Goal: Task Accomplishment & Management: Complete application form

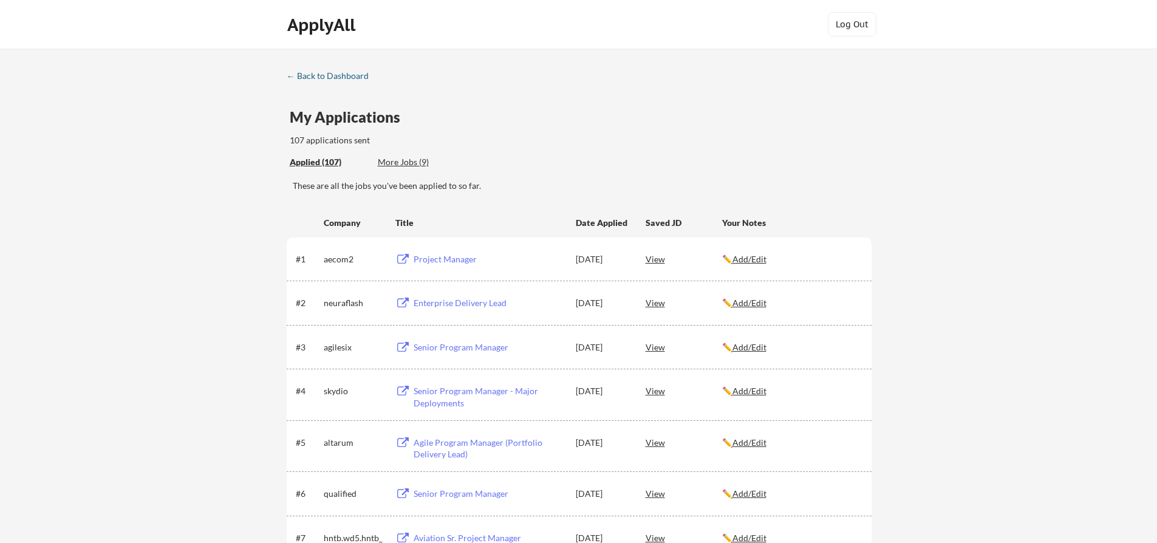
click at [324, 76] on div "← Back to Dashboard" at bounding box center [332, 76] width 91 height 8
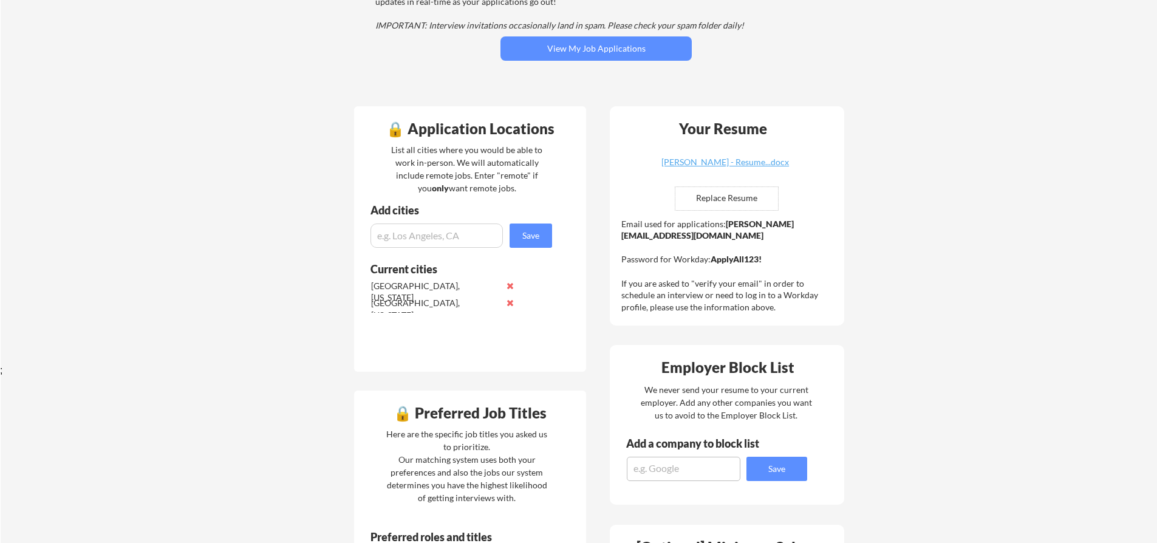
scroll to position [180, 0]
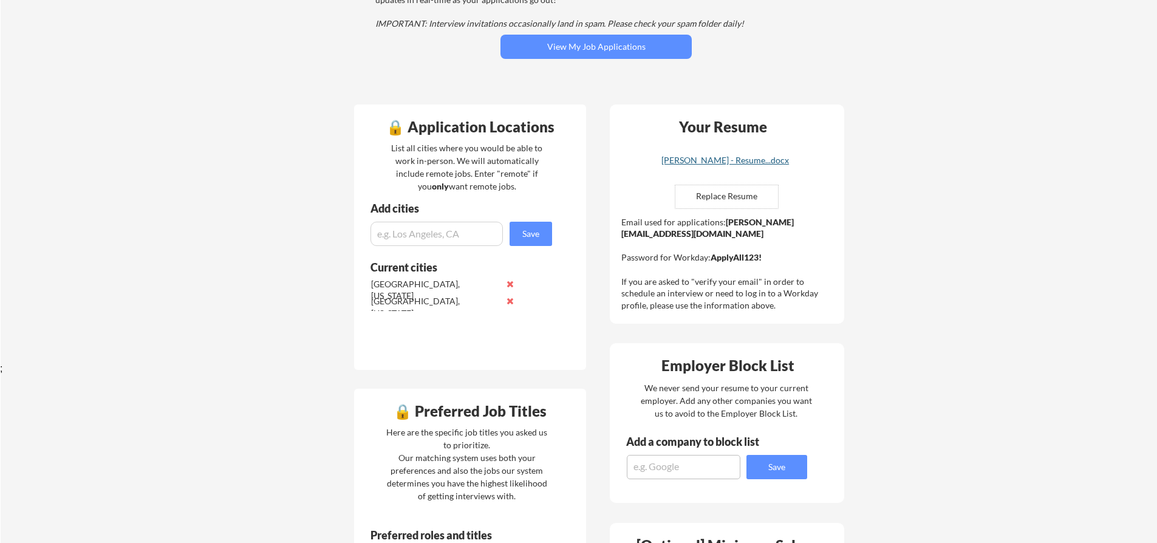
click at [721, 163] on div "Vincent S. - Resume...docx" at bounding box center [725, 160] width 144 height 8
click at [714, 199] on input "file" at bounding box center [726, 196] width 103 height 23
type input "C:\fakepath\Vincent S. - Resume.. (3).docx"
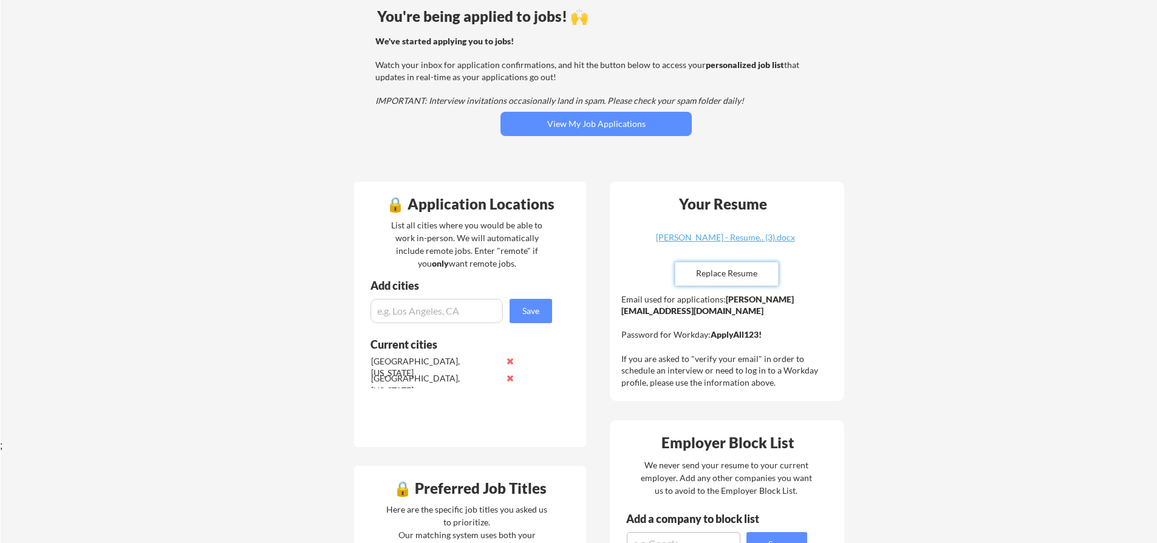
scroll to position [0, 0]
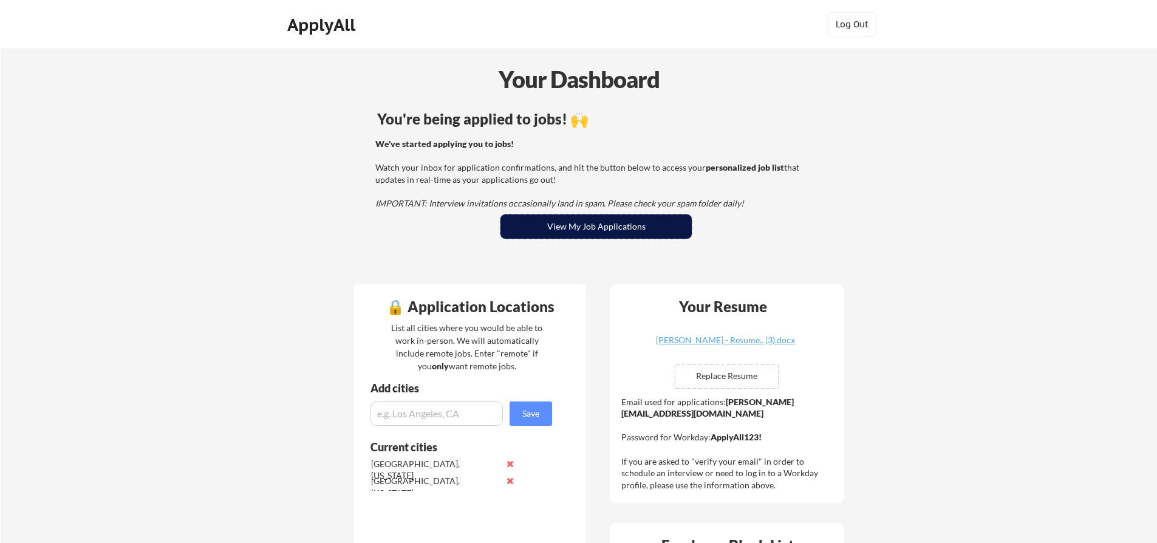
click at [584, 225] on button "View My Job Applications" at bounding box center [595, 226] width 191 height 24
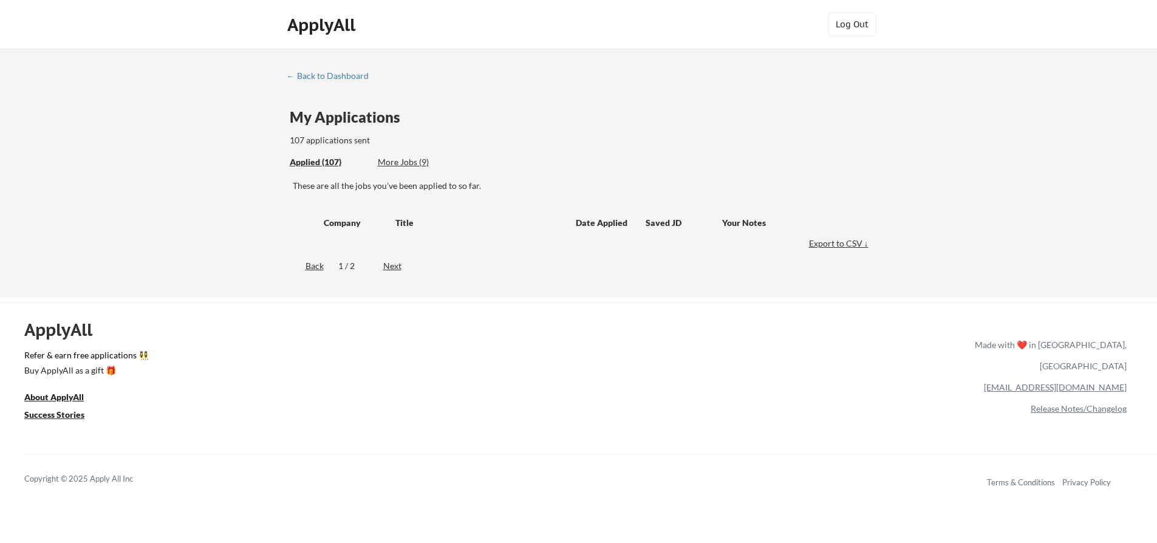
click at [401, 163] on div "More Jobs (9)" at bounding box center [422, 162] width 89 height 12
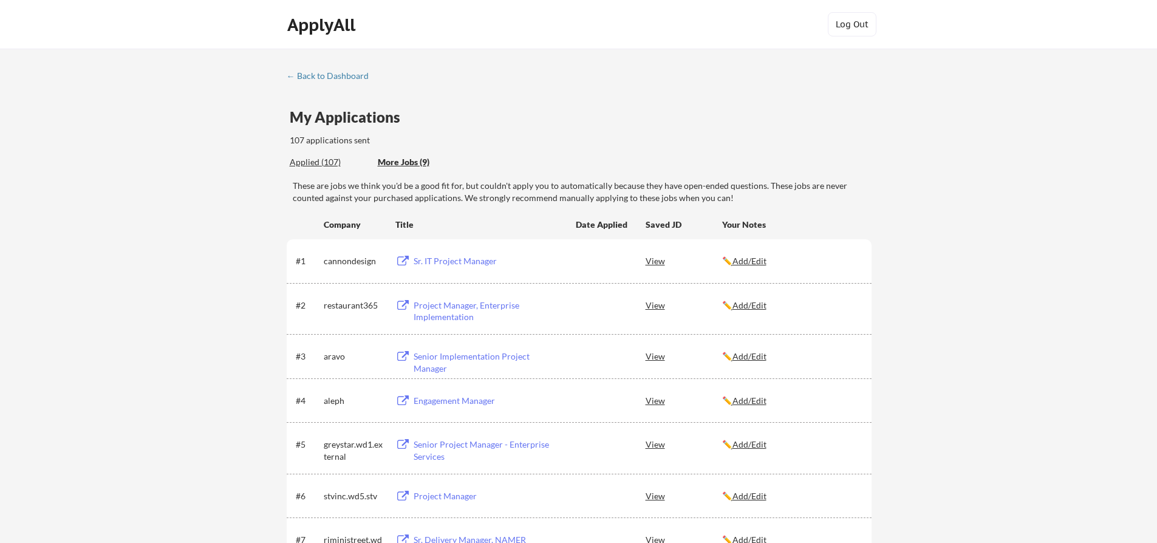
click at [401, 163] on div "More Jobs (9)" at bounding box center [422, 162] width 89 height 12
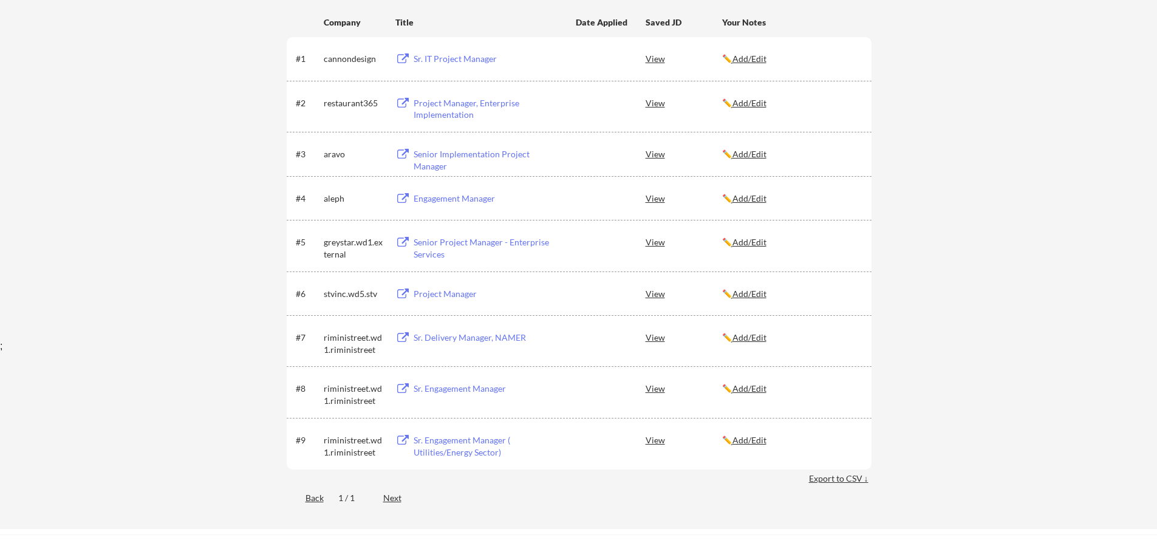
scroll to position [214, 0]
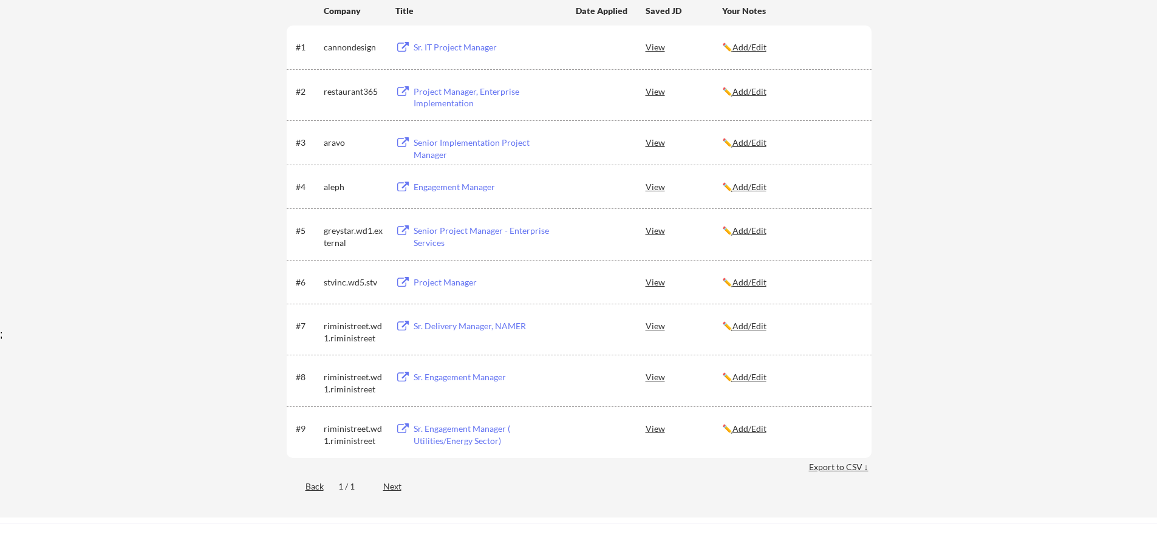
click at [437, 44] on div "Sr. IT Project Manager" at bounding box center [488, 47] width 151 height 12
click at [454, 284] on div "Project Manager" at bounding box center [488, 282] width 151 height 12
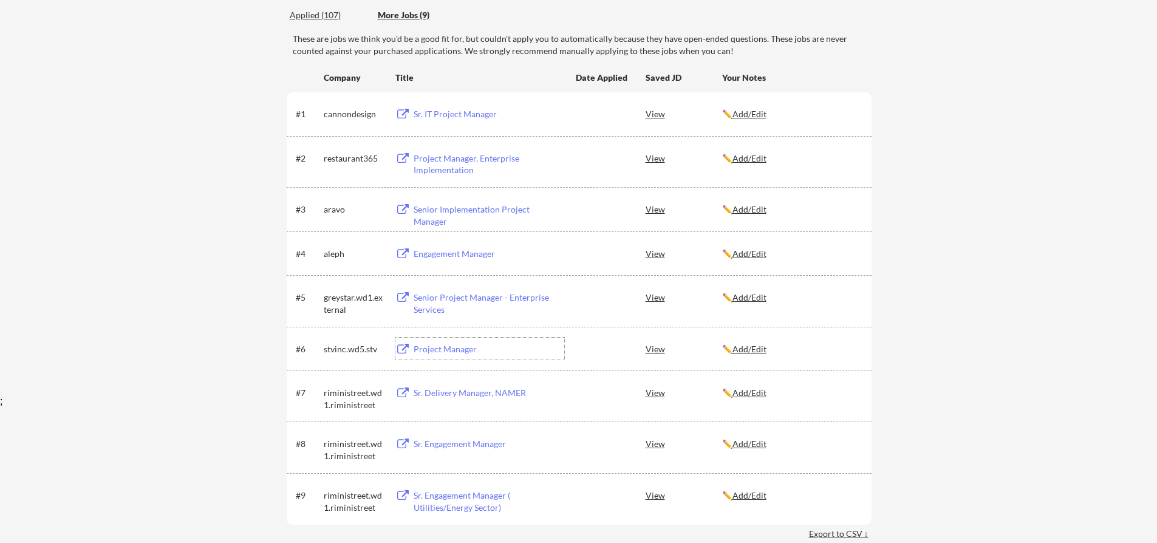
scroll to position [107, 0]
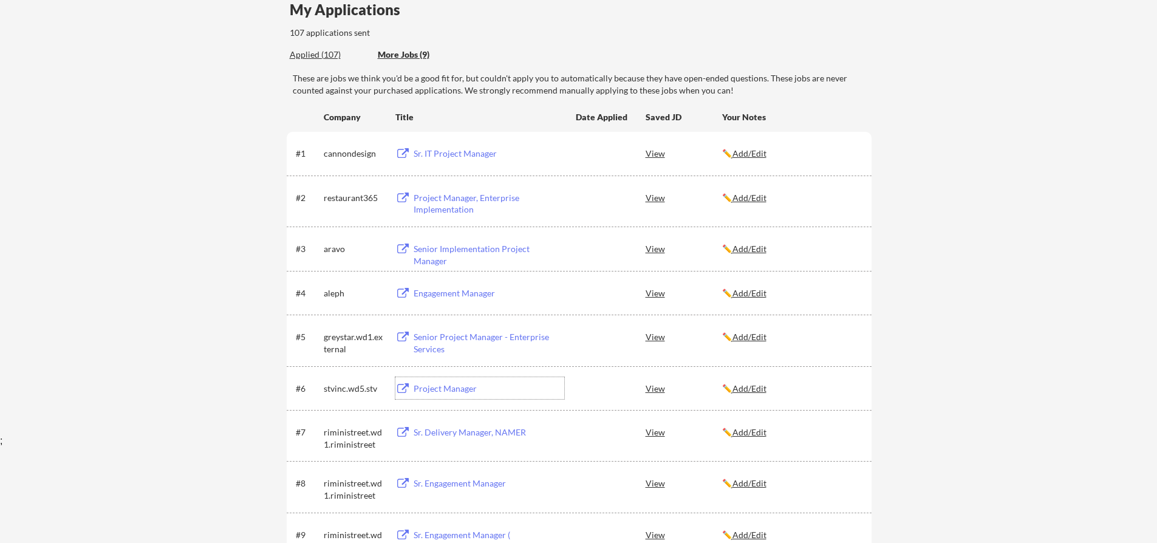
click at [654, 198] on div "View" at bounding box center [683, 197] width 76 height 22
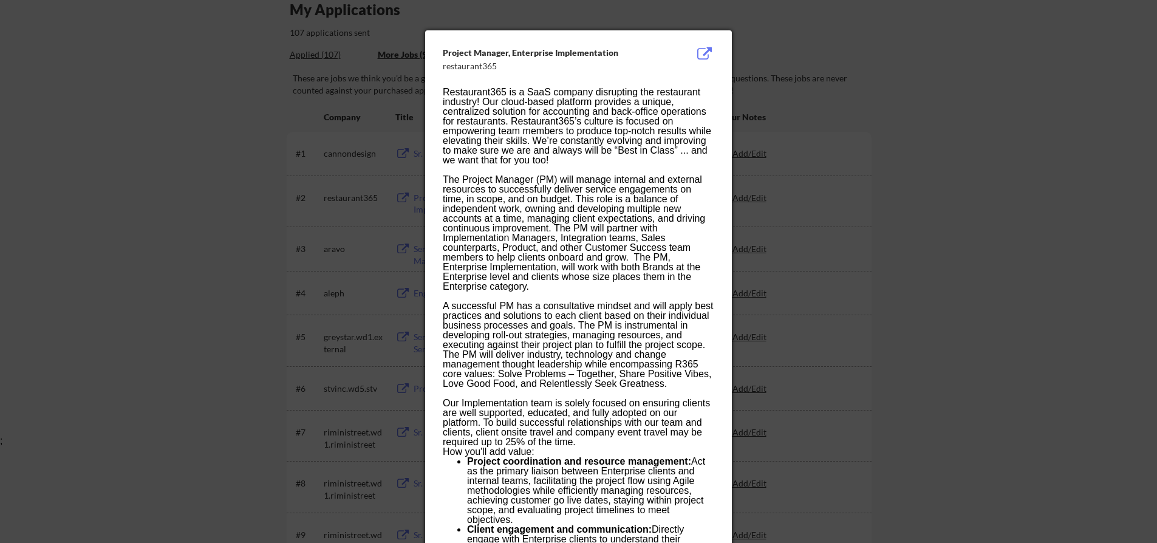
click at [161, 123] on div at bounding box center [578, 271] width 1157 height 543
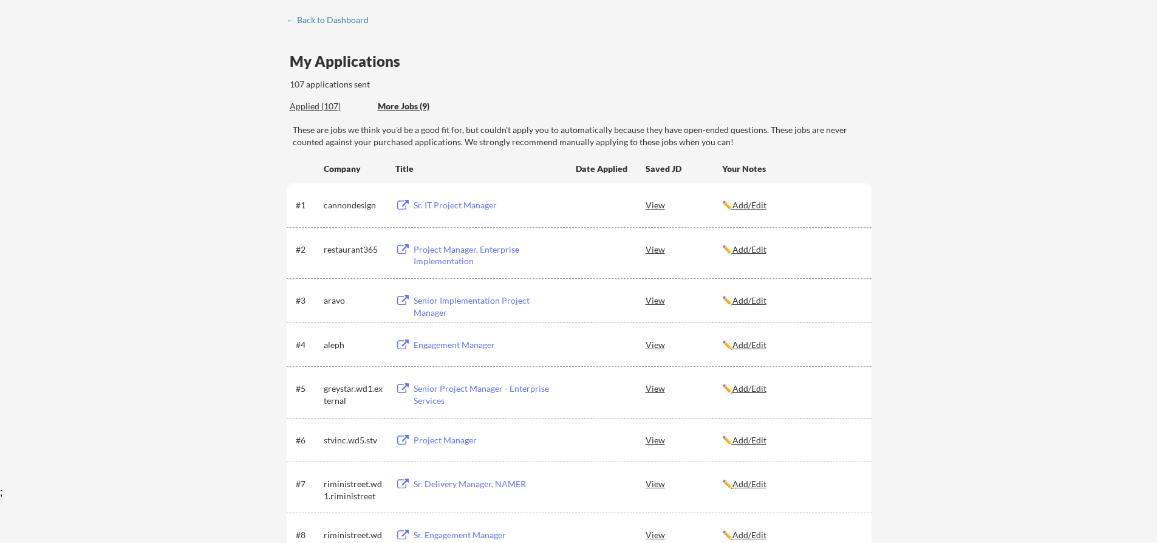
scroll to position [0, 0]
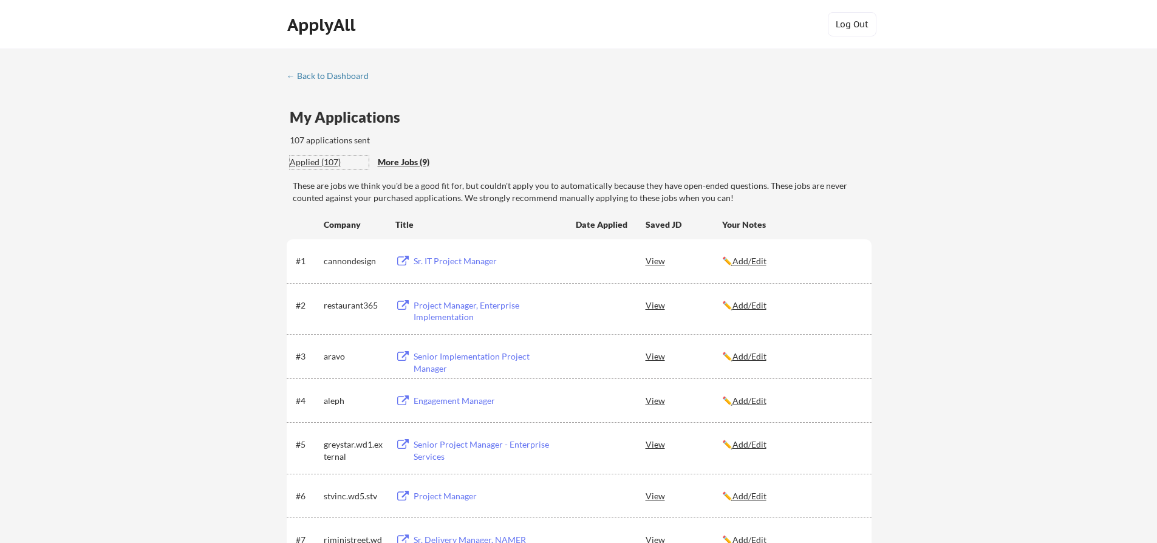
click at [307, 160] on div "Applied (107)" at bounding box center [329, 162] width 79 height 12
